Goal: Task Accomplishment & Management: Manage account settings

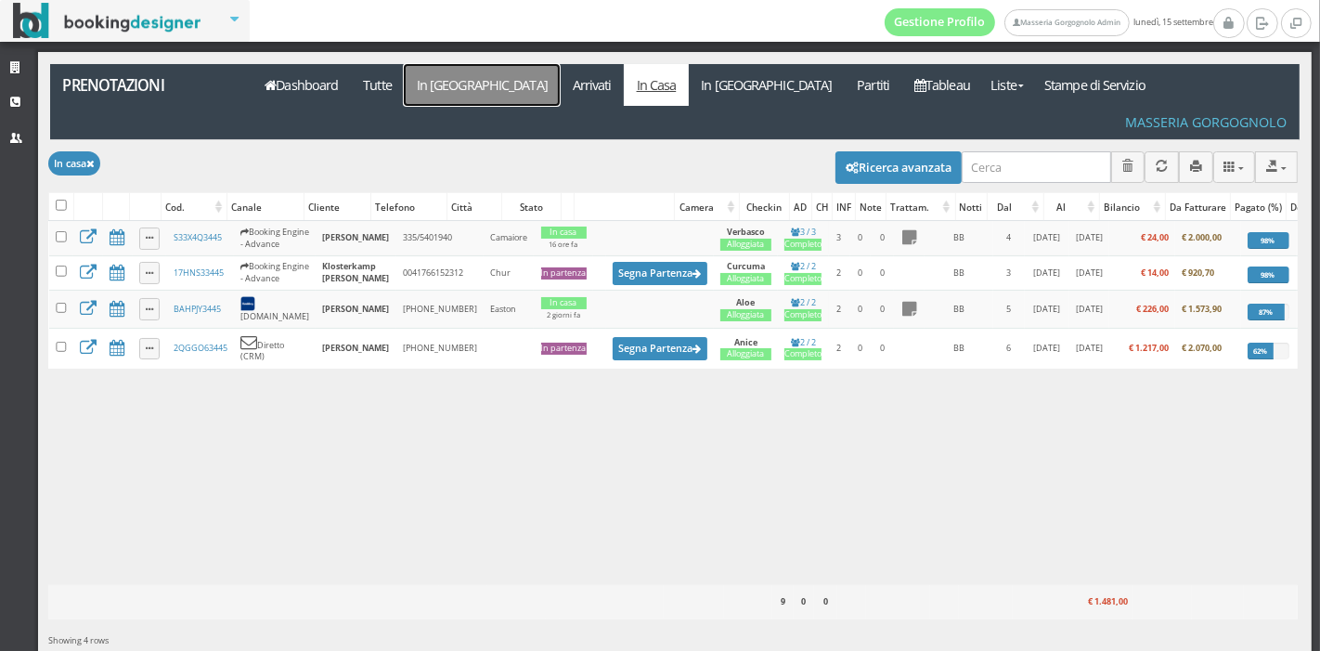
click at [454, 78] on link "In [GEOGRAPHIC_DATA]" at bounding box center [482, 85] width 156 height 42
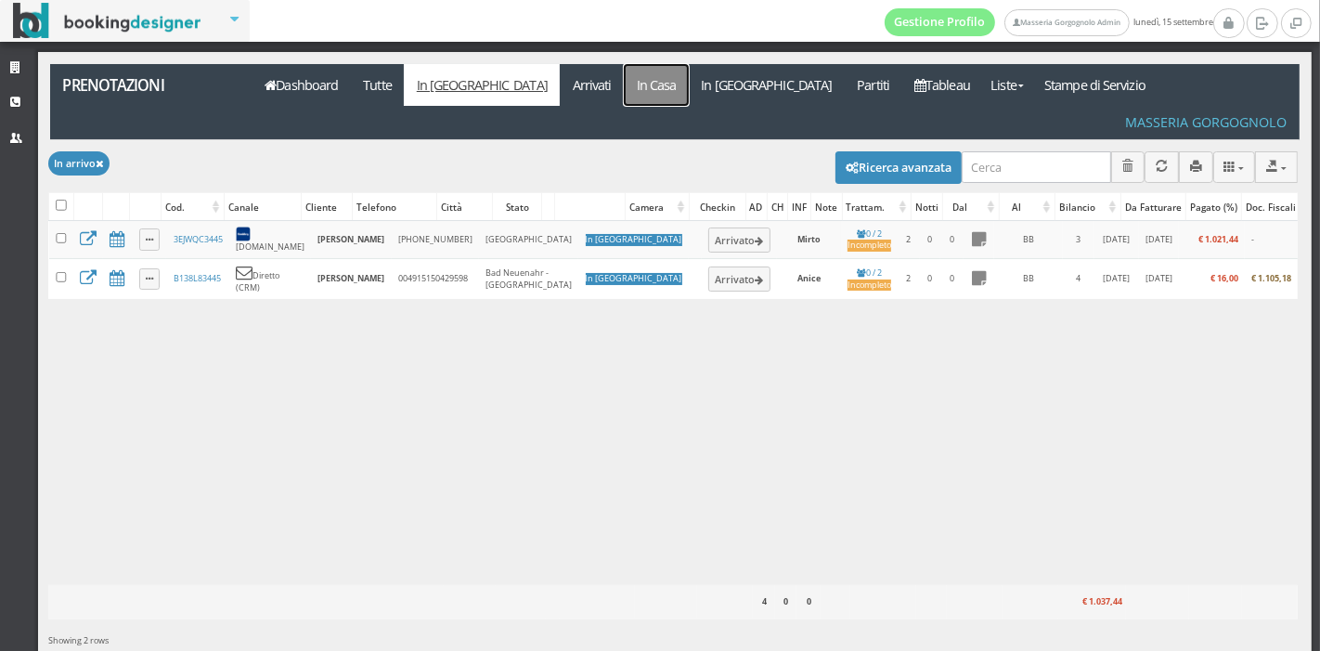
click at [624, 89] on link "In Casa" at bounding box center [656, 85] width 65 height 42
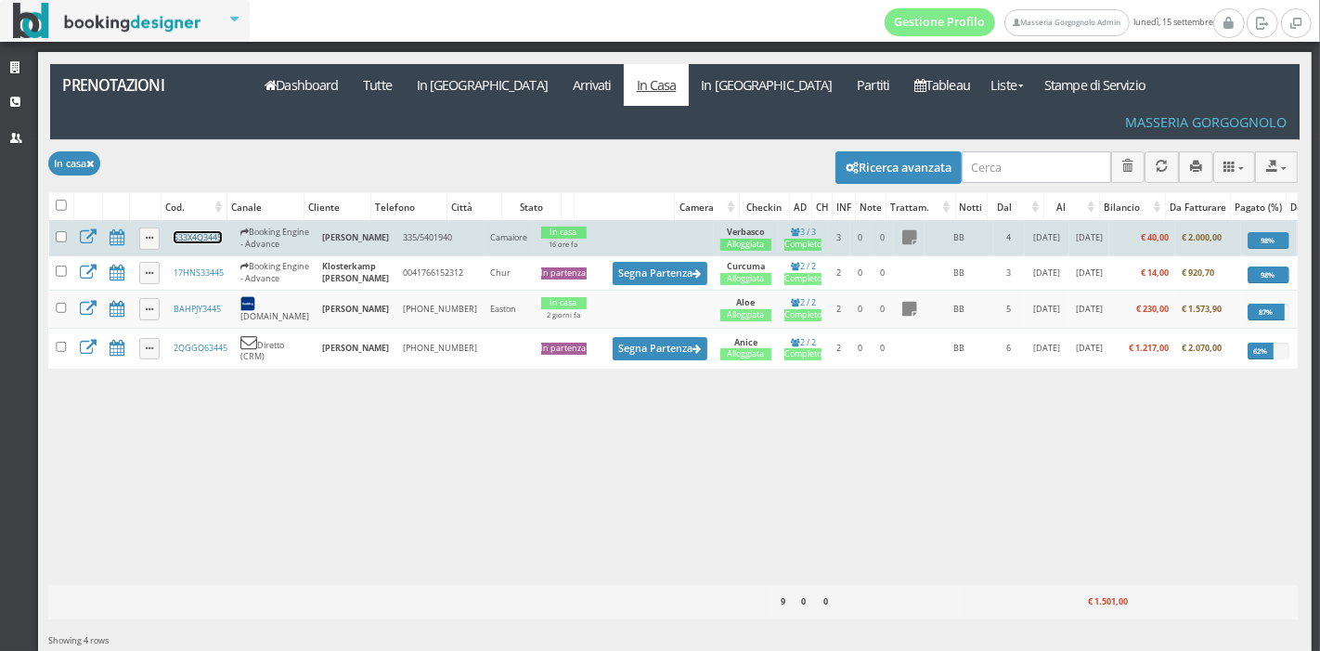
click at [180, 231] on link "S33X4Q3445" at bounding box center [198, 237] width 48 height 12
click at [196, 231] on link "S33X4Q3445" at bounding box center [198, 237] width 48 height 12
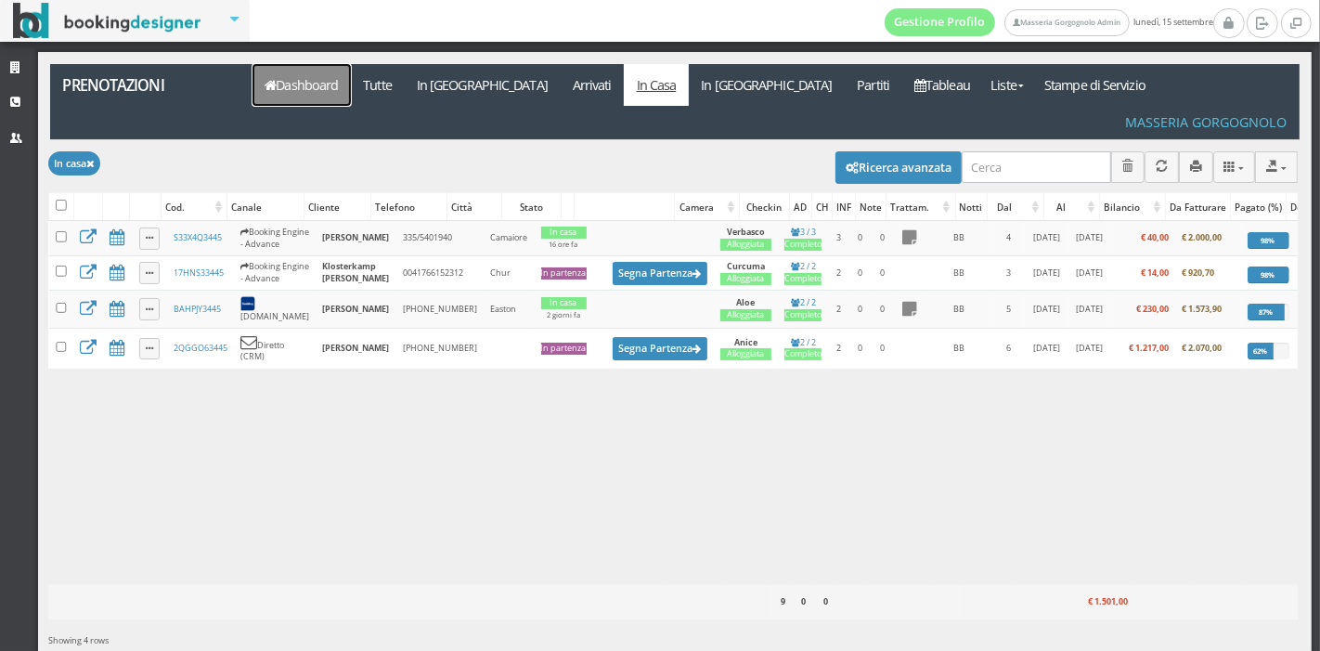
click at [291, 84] on link "Dashboard" at bounding box center [301, 85] width 98 height 42
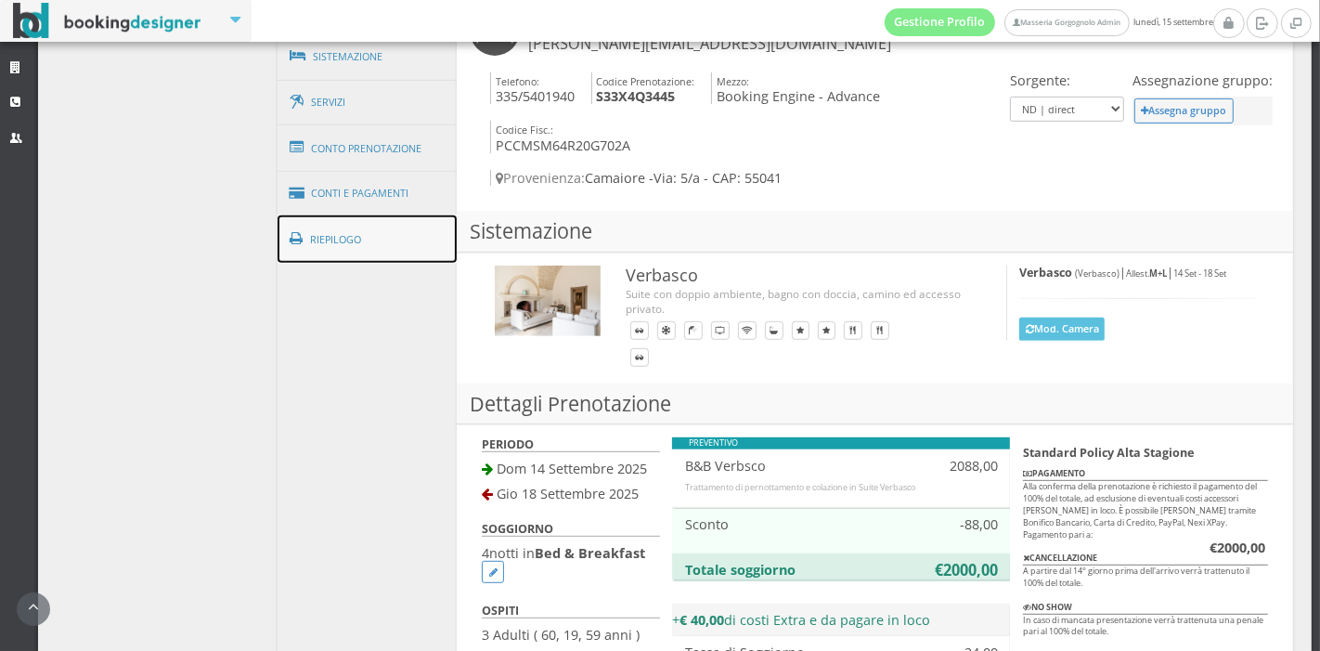
click at [395, 262] on link "Riepilogo" at bounding box center [368, 239] width 180 height 48
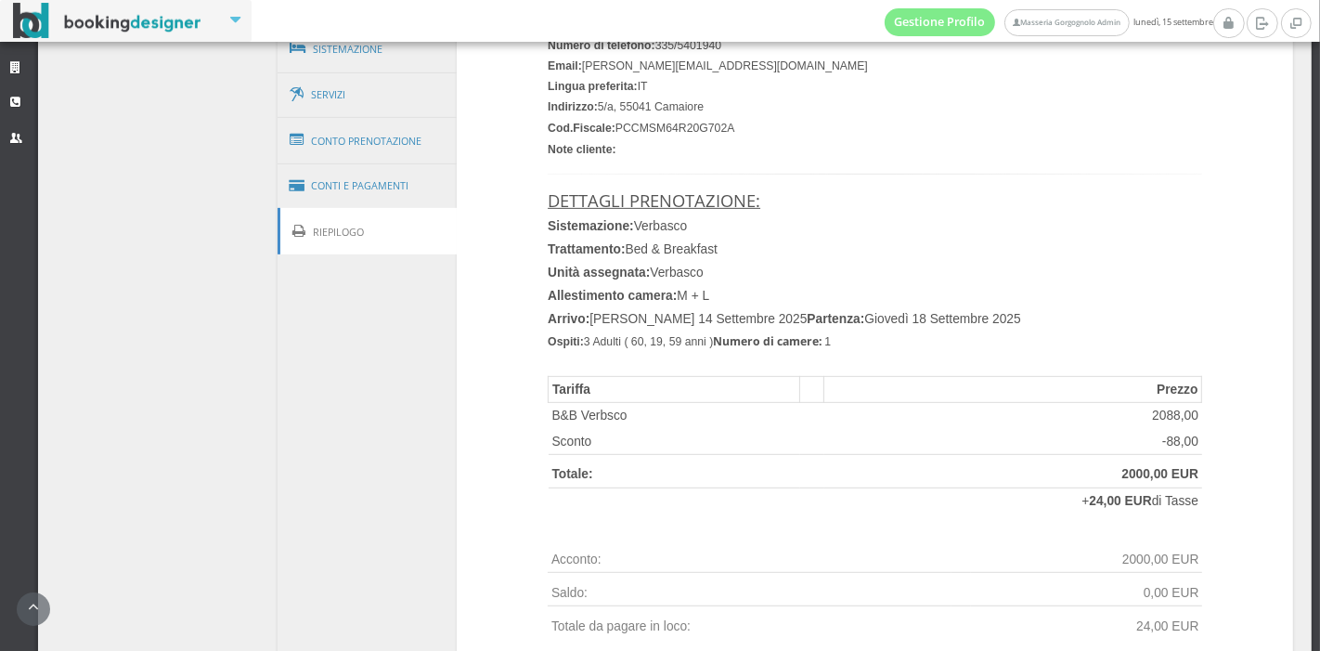
scroll to position [752, 0]
drag, startPoint x: 701, startPoint y: 123, endPoint x: 657, endPoint y: 125, distance: 43.7
click at [657, 113] on font "Indirizzo: 5/a, 55041 Camaiore" at bounding box center [626, 106] width 156 height 13
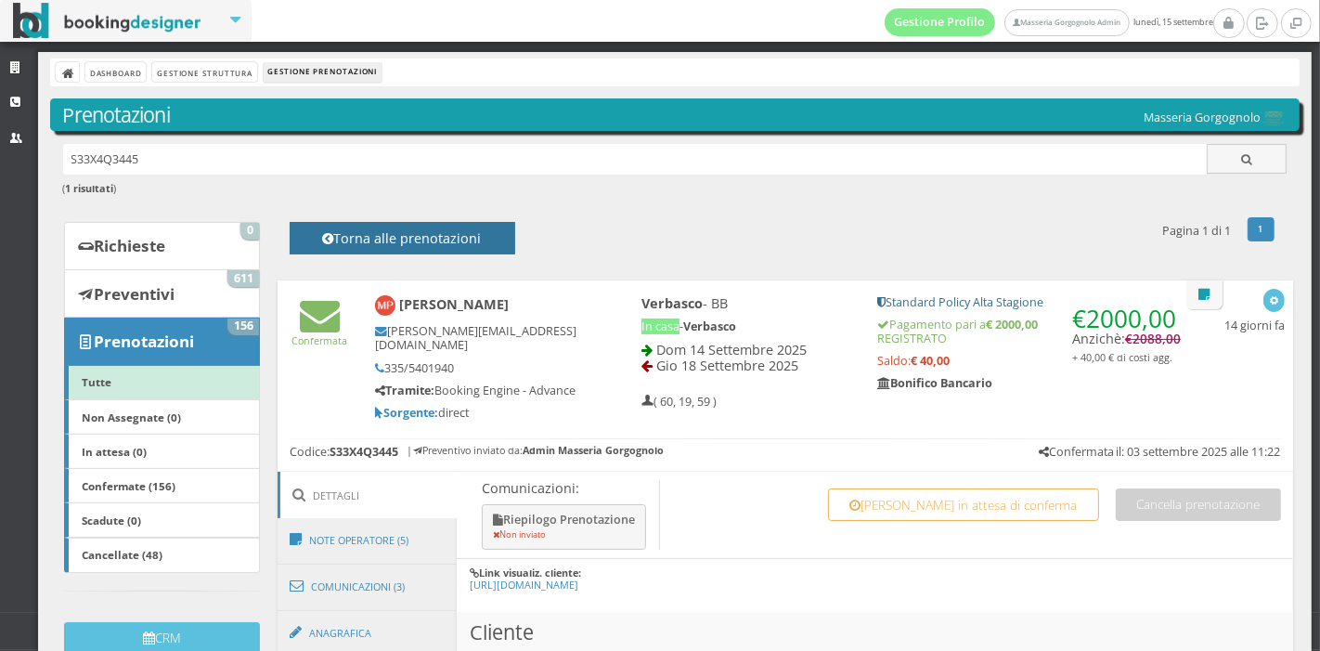
click at [386, 239] on h4 "Torna alle prenotazioni" at bounding box center [402, 244] width 184 height 29
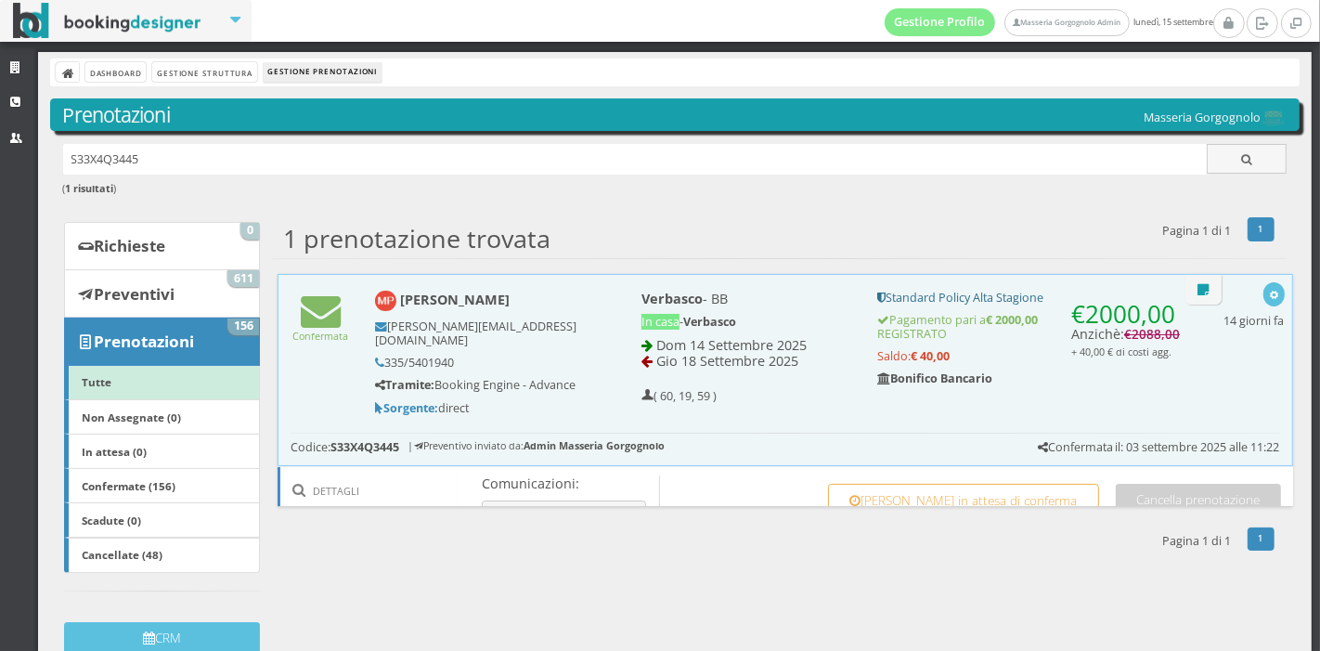
scroll to position [26, 0]
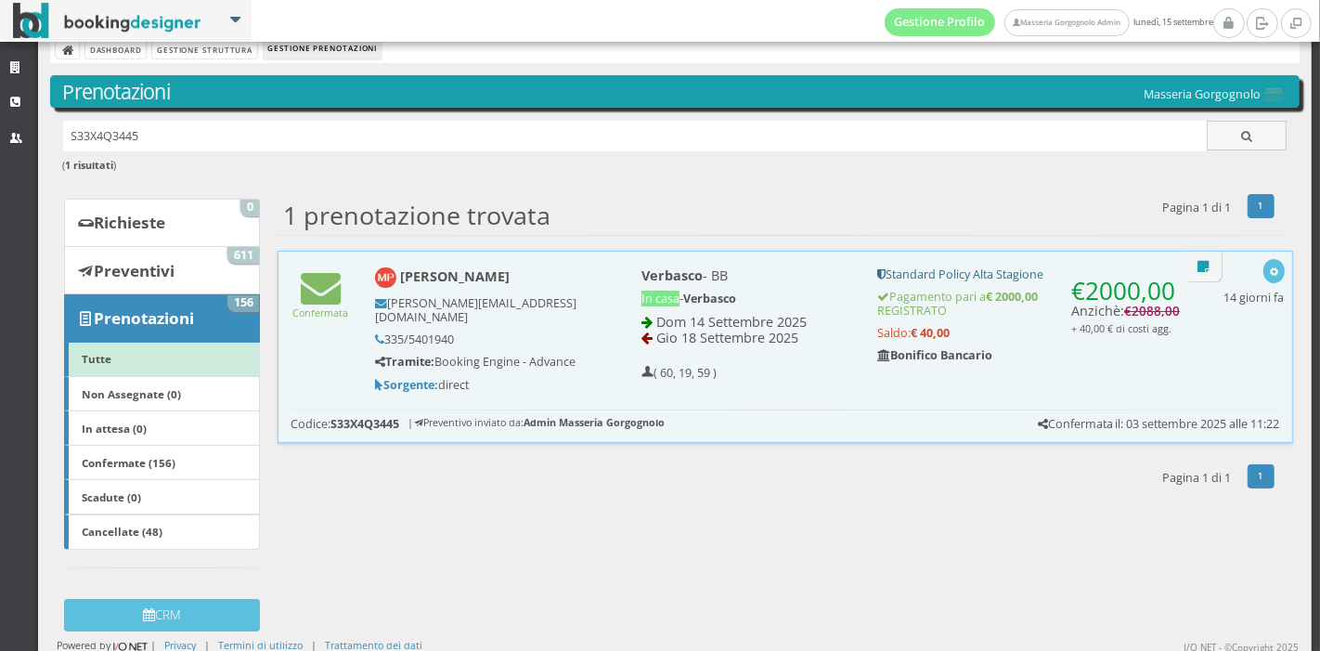
click at [223, 41] on link at bounding box center [126, 21] width 252 height 42
click at [223, 46] on link "Gestione Struttura" at bounding box center [204, 48] width 104 height 19
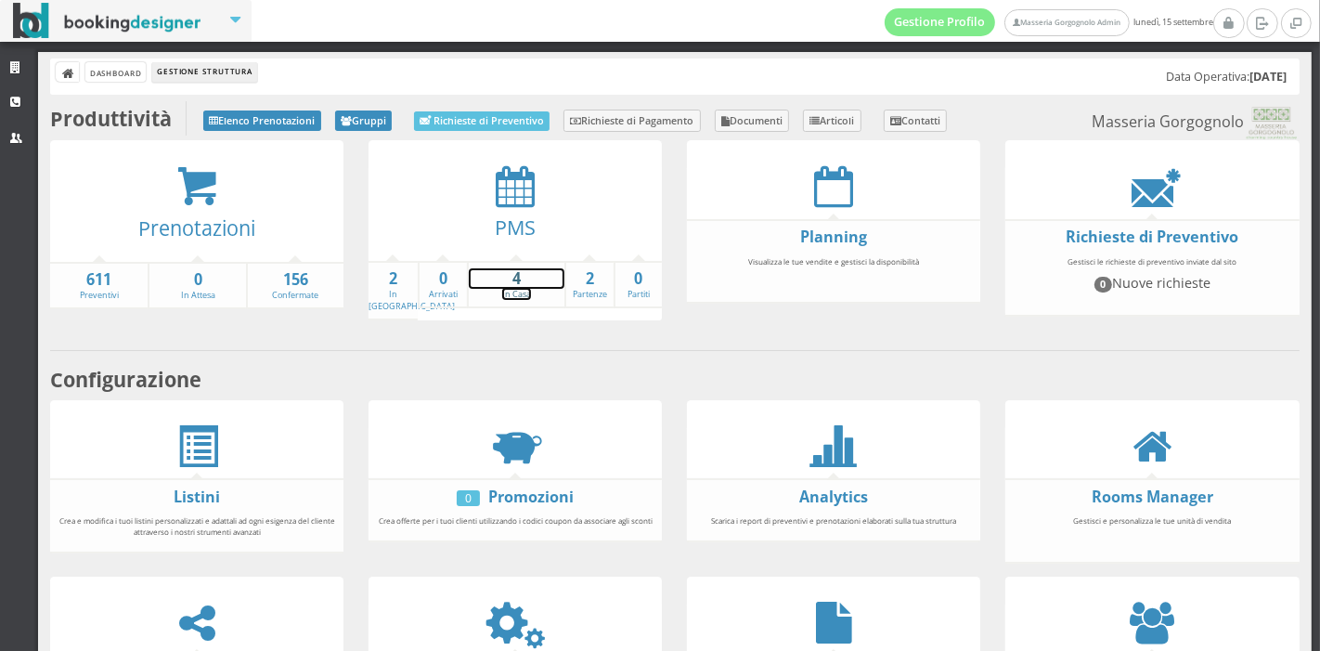
click at [520, 291] on link "4 In Casa" at bounding box center [517, 284] width 96 height 32
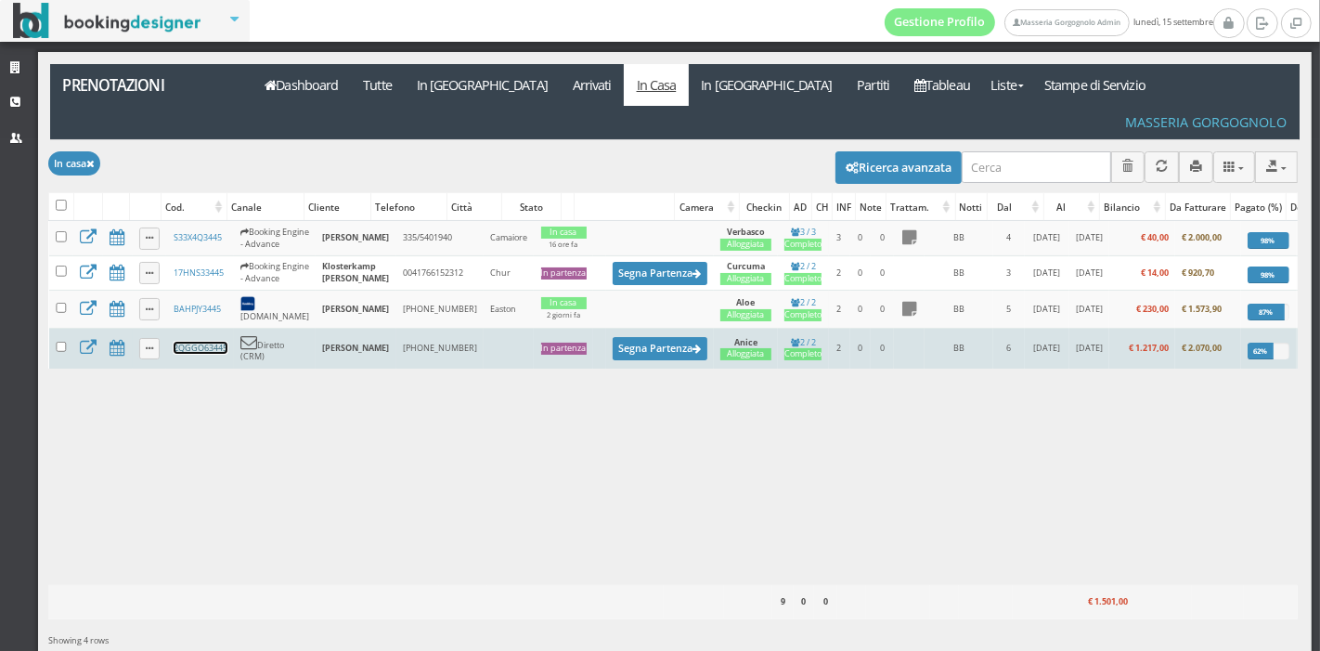
click at [199, 342] on link "2QGGO63445" at bounding box center [201, 348] width 54 height 12
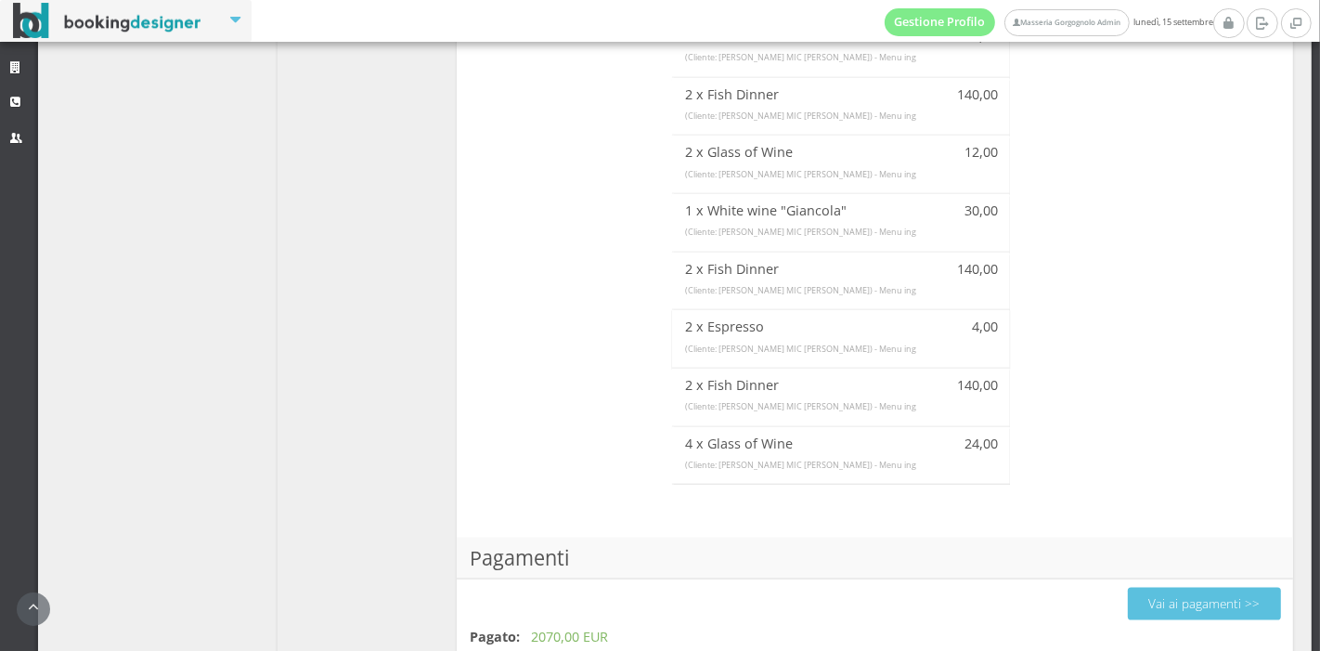
scroll to position [2341, 0]
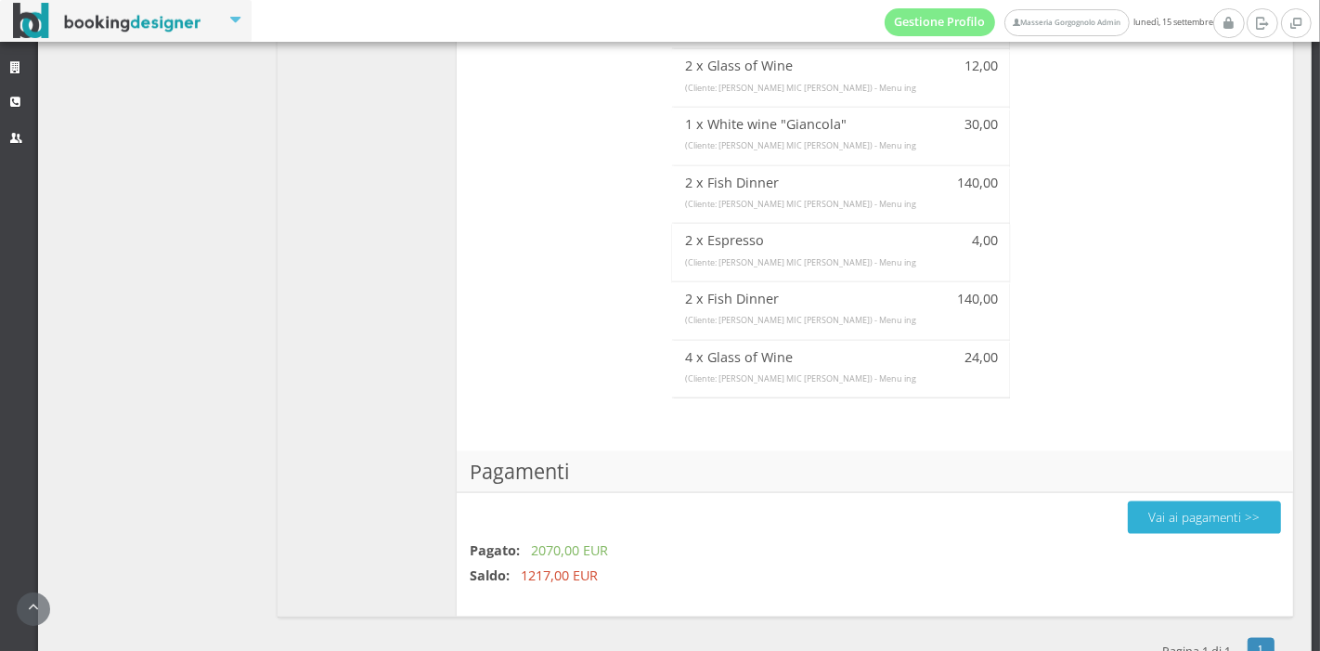
click at [1128, 501] on button "Vai ai pagamenti >>" at bounding box center [1204, 517] width 153 height 32
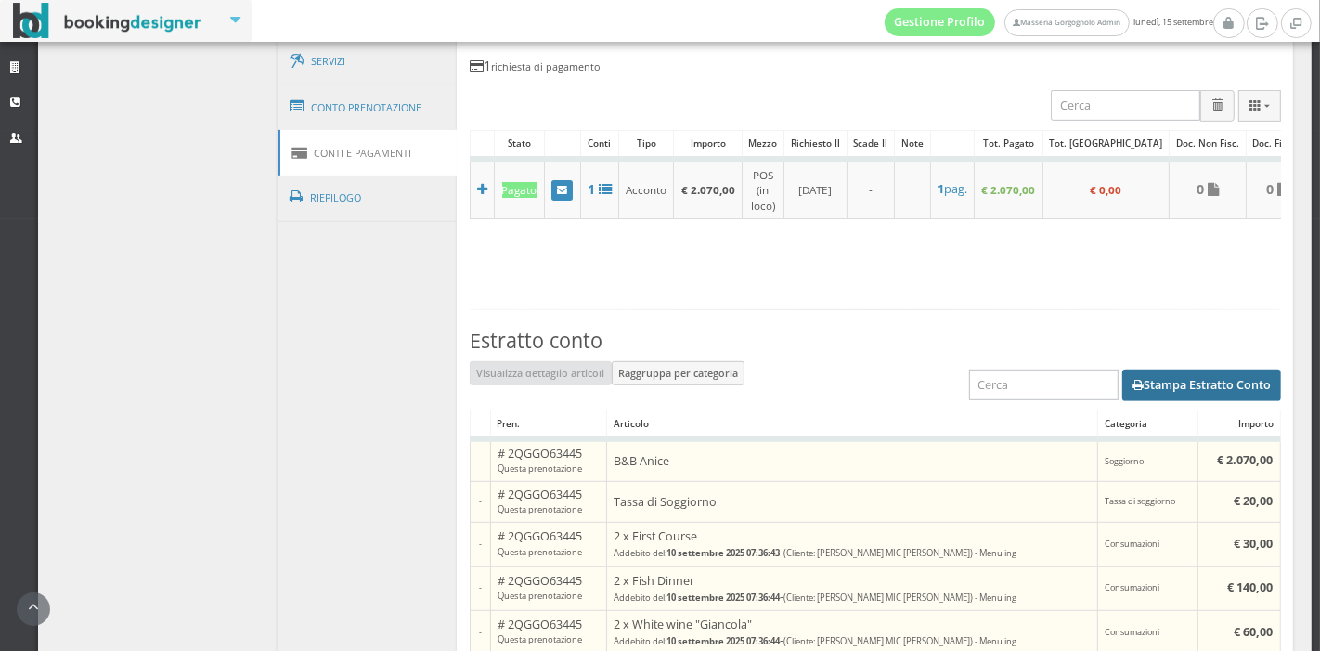
scroll to position [790, 0]
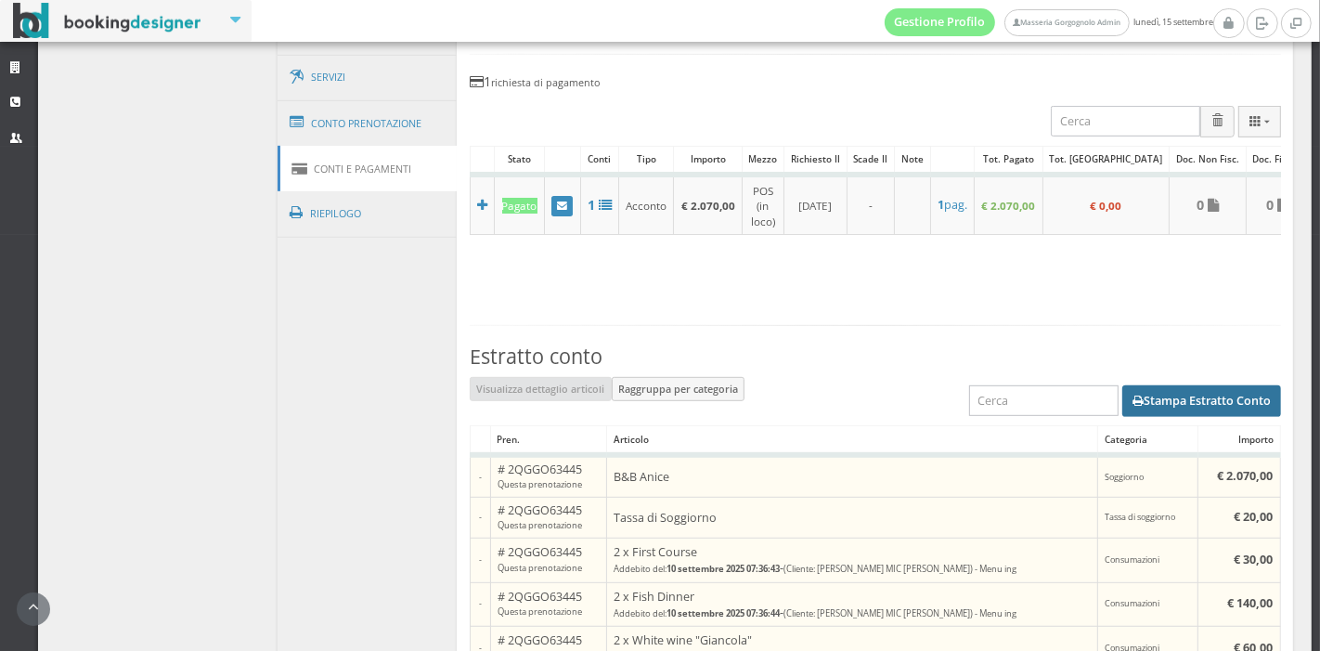
click at [1161, 385] on button "Stampa Estratto Conto" at bounding box center [1201, 401] width 159 height 32
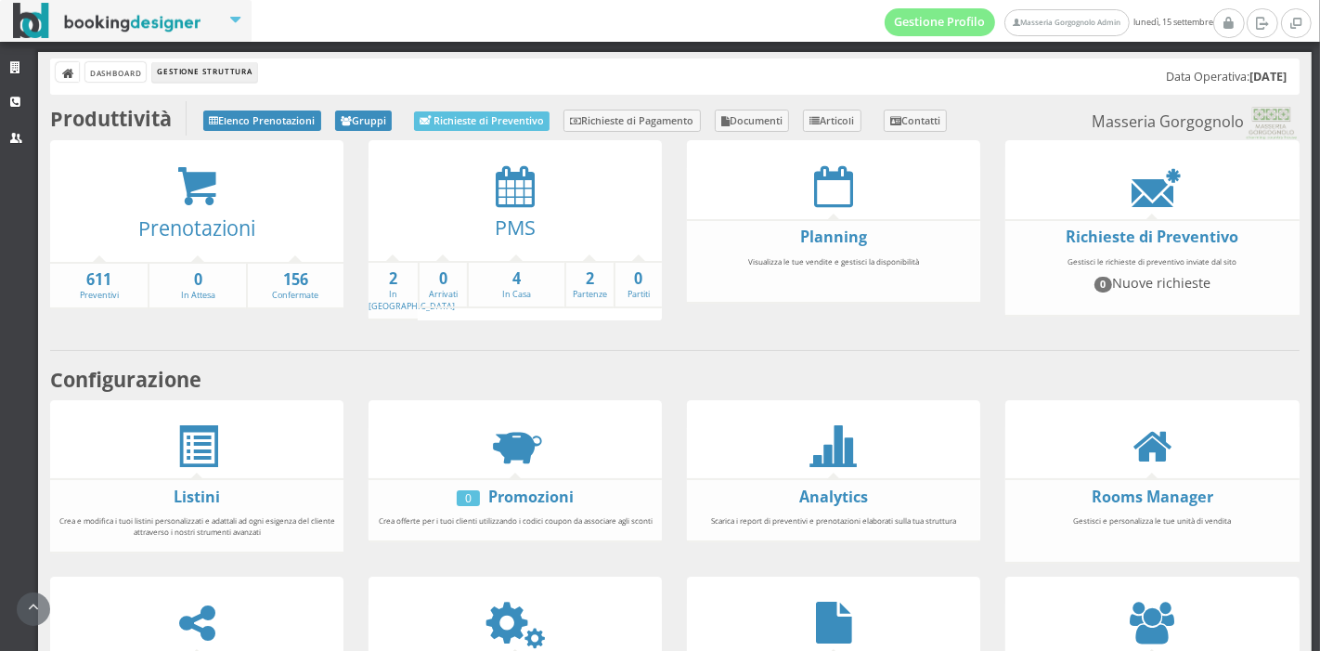
scroll to position [176, 0]
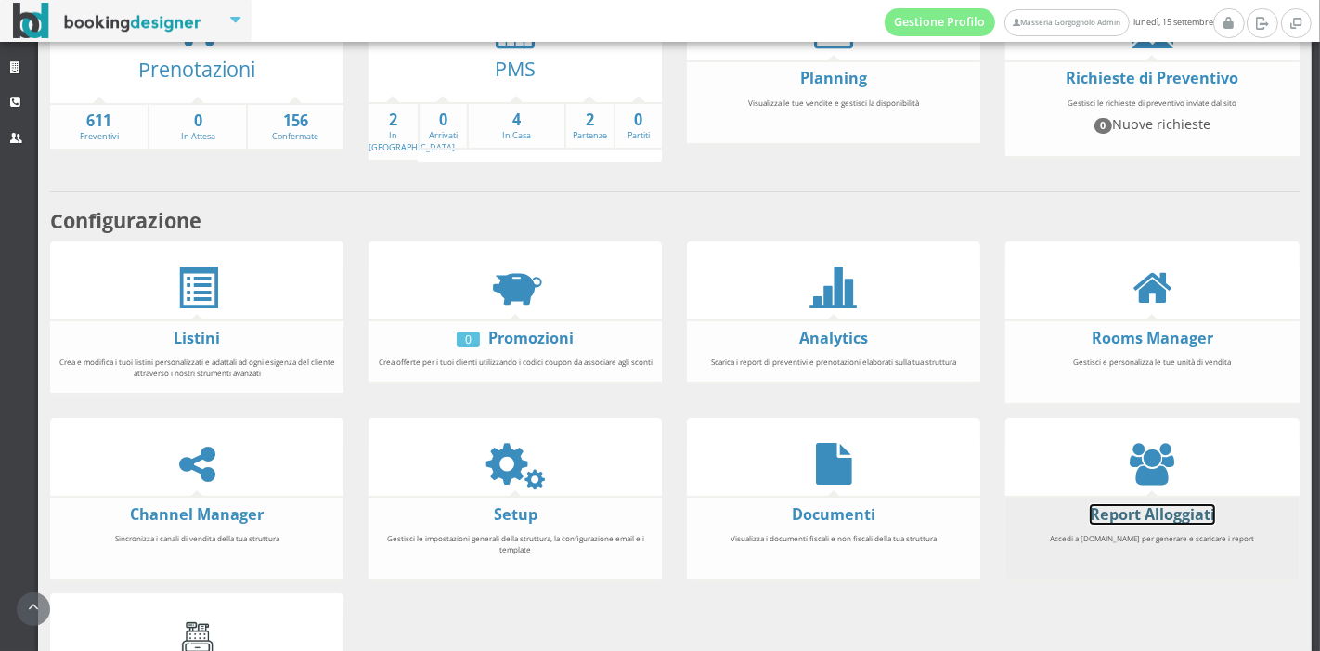
click at [1125, 506] on link "Report Alloggiati" at bounding box center [1152, 514] width 125 height 20
